Goal: Task Accomplishment & Management: Use online tool/utility

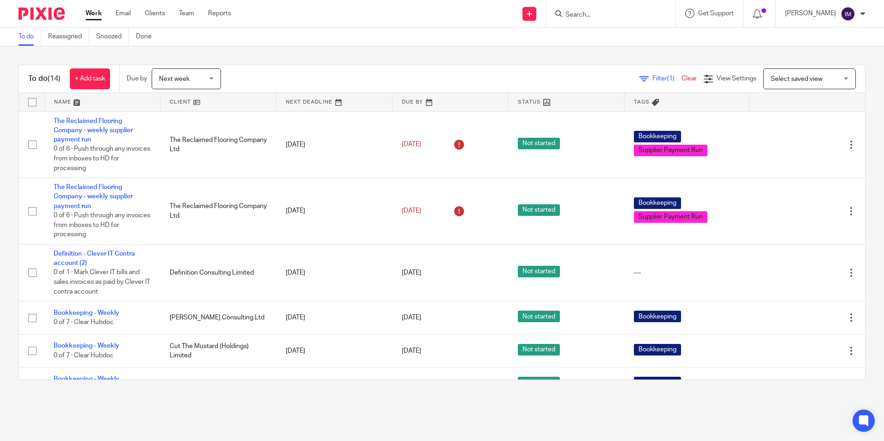
click at [178, 100] on link at bounding box center [219, 102] width 116 height 19
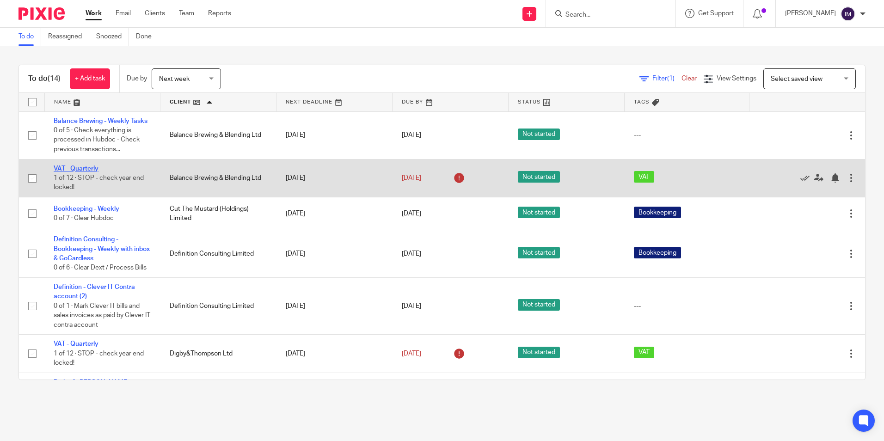
click at [80, 172] on link "VAT - Quarterly" at bounding box center [76, 169] width 45 height 6
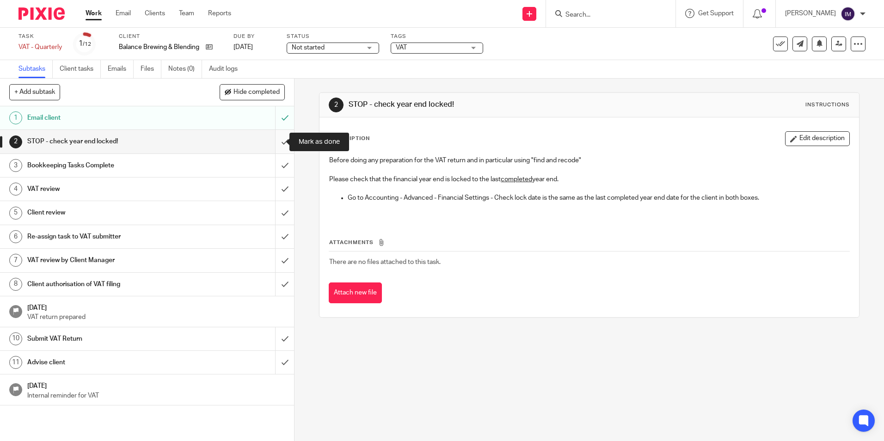
click at [277, 141] on input "submit" at bounding box center [147, 141] width 294 height 23
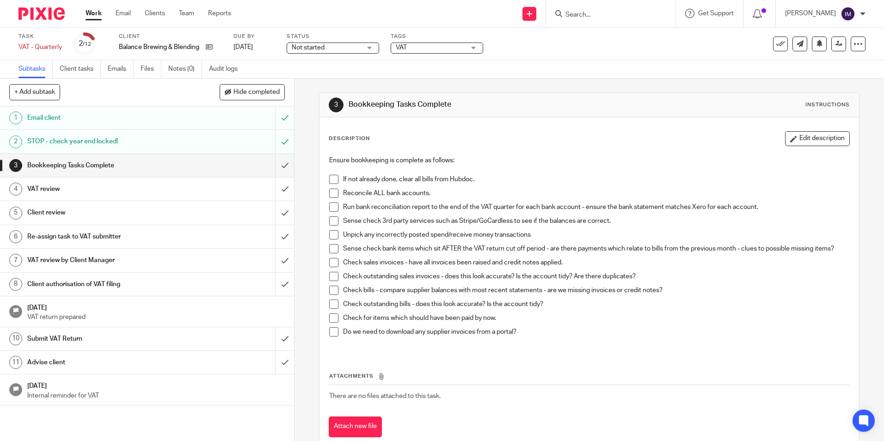
click at [333, 181] on span at bounding box center [333, 179] width 9 height 9
click at [331, 196] on span at bounding box center [333, 193] width 9 height 9
